Goal: Information Seeking & Learning: Learn about a topic

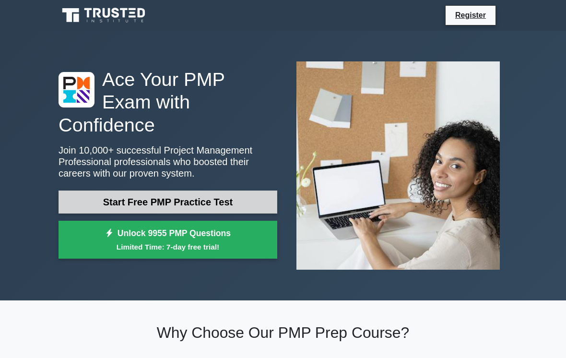
click at [166, 203] on link "Start Free PMP Practice Test" at bounding box center [168, 201] width 219 height 23
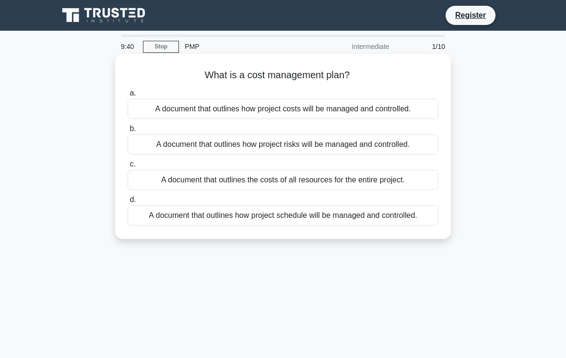
click at [229, 112] on html "Register 9:40 Stop PMP" at bounding box center [283, 259] width 566 height 518
click at [229, 112] on div "A document that outlines how project costs will be managed and controlled." at bounding box center [283, 109] width 311 height 20
click at [128, 96] on input "a. A document that outlines how project costs will be managed and controlled." at bounding box center [128, 93] width 0 height 6
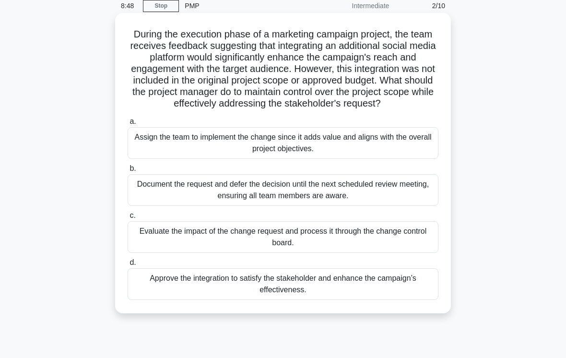
scroll to position [45, 0]
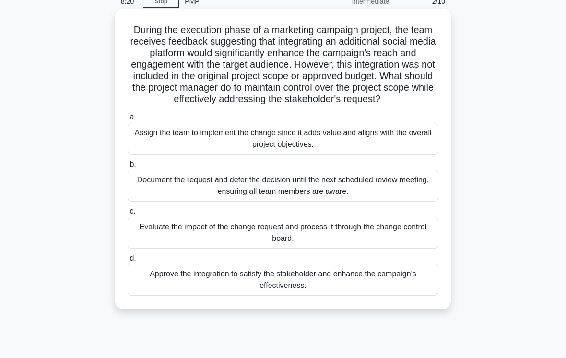
click at [413, 244] on div "Evaluate the impact of the change request and process it through the change con…" at bounding box center [283, 233] width 311 height 32
click at [128, 214] on input "c. Evaluate the impact of the change request and process it through the change …" at bounding box center [128, 211] width 0 height 6
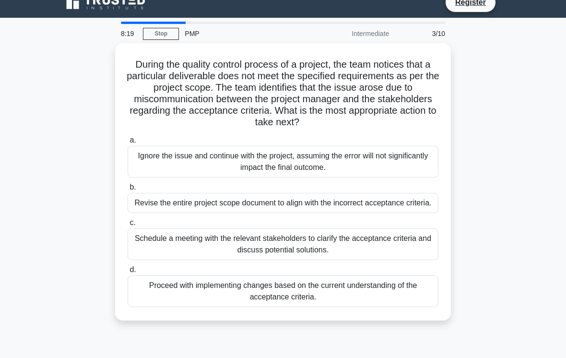
scroll to position [0, 0]
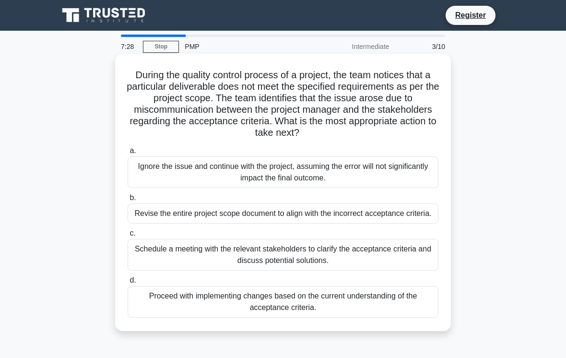
click at [306, 271] on div "Schedule a meeting with the relevant stakeholders to clarify the acceptance cri…" at bounding box center [283, 255] width 311 height 32
click at [128, 237] on input "c. Schedule a meeting with the relevant stakeholders to clarify the acceptance …" at bounding box center [128, 233] width 0 height 6
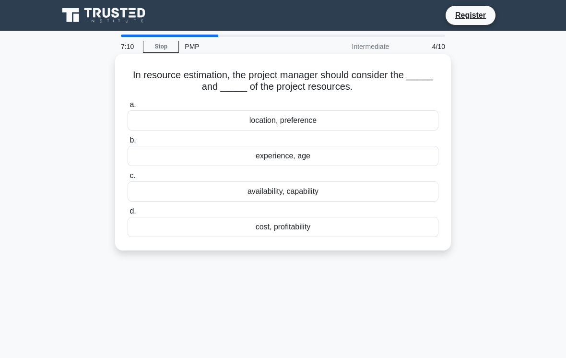
click at [298, 231] on div "cost, profitability" at bounding box center [283, 227] width 311 height 20
click at [128, 214] on input "d. cost, profitability" at bounding box center [128, 211] width 0 height 6
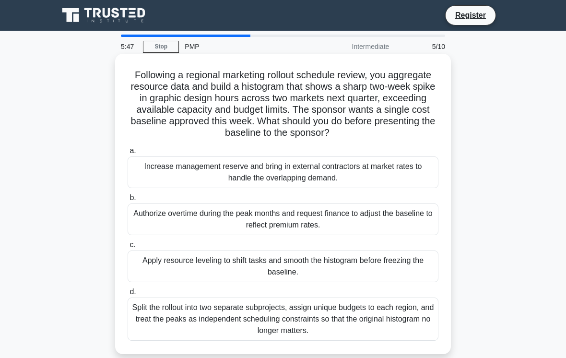
click at [334, 268] on div "Apply resource leveling to shift tasks and smooth the histogram before freezing…" at bounding box center [283, 266] width 311 height 32
click at [128, 248] on input "c. Apply resource leveling to shift tasks and smooth the histogram before freez…" at bounding box center [128, 245] width 0 height 6
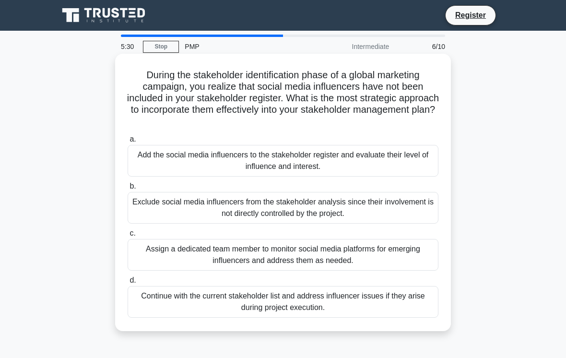
click at [369, 251] on div "Assign a dedicated team member to monitor social media platforms for emerging i…" at bounding box center [283, 255] width 311 height 32
click at [128, 237] on input "c. Assign a dedicated team member to monitor social media platforms for emergin…" at bounding box center [128, 233] width 0 height 6
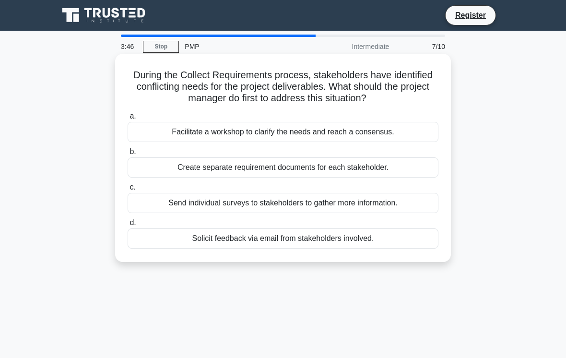
click at [423, 130] on div "Facilitate a workshop to clarify the needs and reach a consensus." at bounding box center [283, 132] width 311 height 20
click at [128, 119] on input "a. Facilitate a workshop to clarify the needs and reach a consensus." at bounding box center [128, 116] width 0 height 6
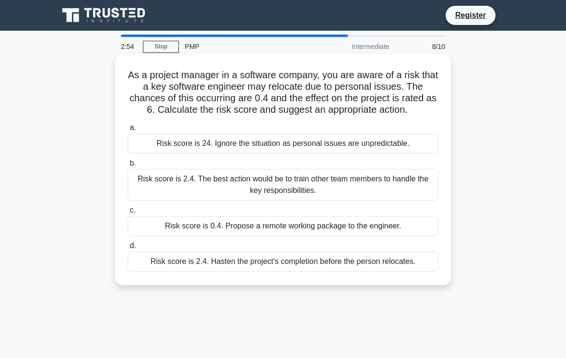
click at [314, 197] on div "Risk score is 2.4. The best action would be to train other team members to hand…" at bounding box center [283, 185] width 311 height 32
click at [128, 166] on input "b. Risk score is 2.4. The best action would be to train other team members to h…" at bounding box center [128, 163] width 0 height 6
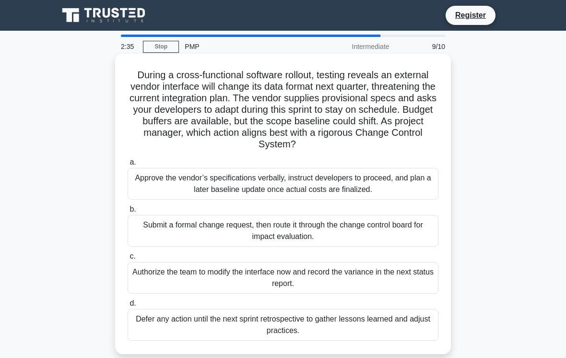
click at [294, 218] on label "b. Submit a formal change request, then route it through the change control boa…" at bounding box center [283, 224] width 311 height 43
click at [128, 213] on input "b. Submit a formal change request, then route it through the change control boa…" at bounding box center [128, 209] width 0 height 6
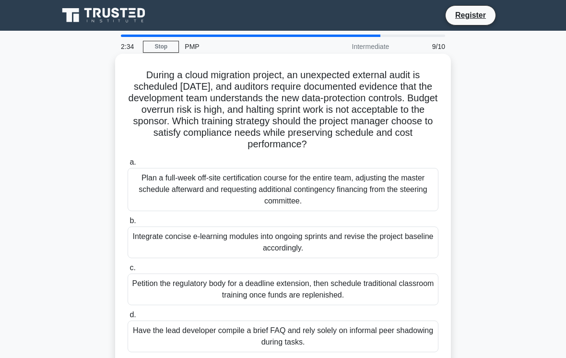
click at [280, 246] on div "Integrate concise e-learning modules into ongoing sprints and revise the projec…" at bounding box center [283, 242] width 311 height 32
click at [128, 224] on input "b. Integrate concise e-learning modules into ongoing sprints and revise the pro…" at bounding box center [128, 221] width 0 height 6
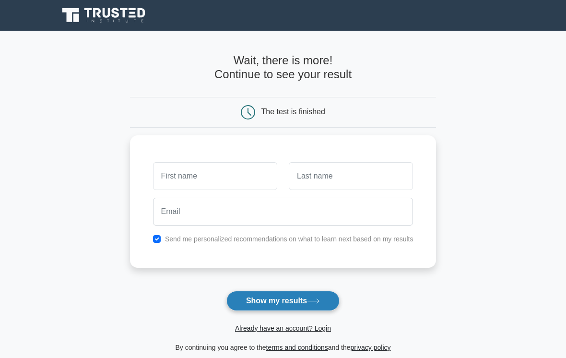
click at [264, 298] on button "Show my results" at bounding box center [282, 301] width 113 height 20
click at [266, 294] on button "Show my results" at bounding box center [282, 301] width 113 height 20
click at [266, 298] on button "Show my results" at bounding box center [282, 301] width 113 height 20
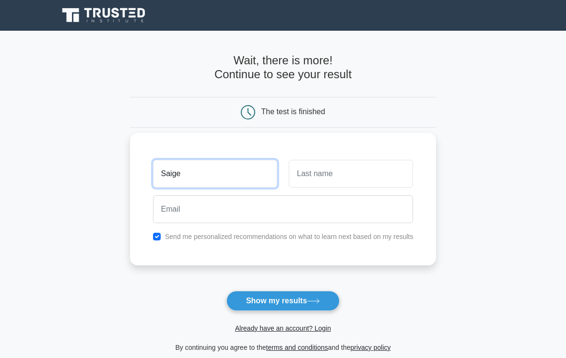
type input "Saige"
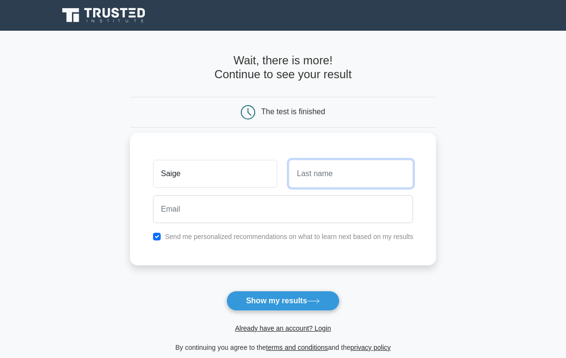
click at [413, 178] on input "text" at bounding box center [351, 174] width 124 height 28
type input "Odom"
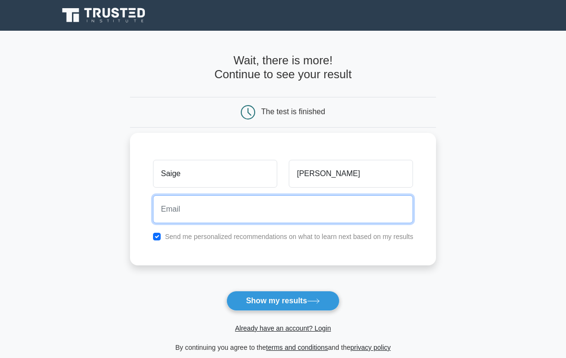
click at [384, 221] on input "email" at bounding box center [283, 209] width 260 height 28
type input "saigeodom@icloud.com"
click at [283, 300] on button "Show my results" at bounding box center [282, 301] width 113 height 20
